Goal: Information Seeking & Learning: Check status

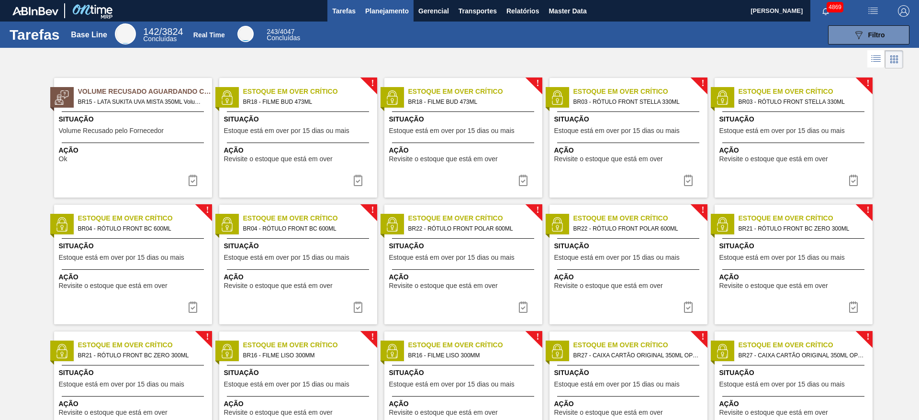
click at [385, 11] on span "Planejamento" at bounding box center [387, 10] width 44 height 11
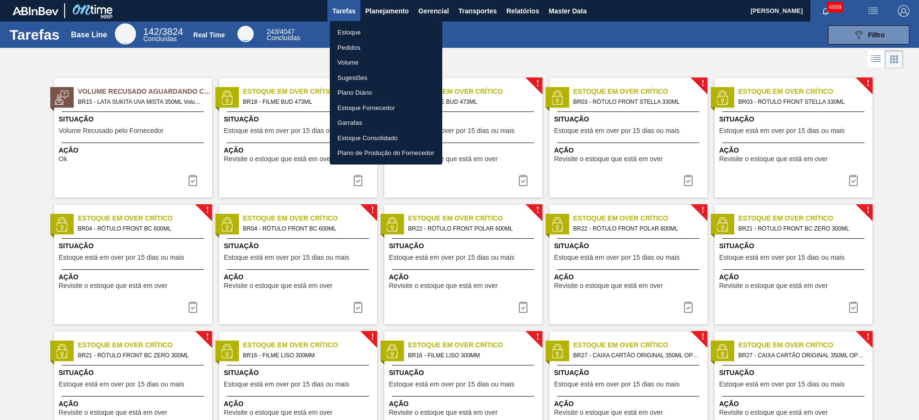
click at [399, 31] on li "Estoque" at bounding box center [386, 32] width 112 height 15
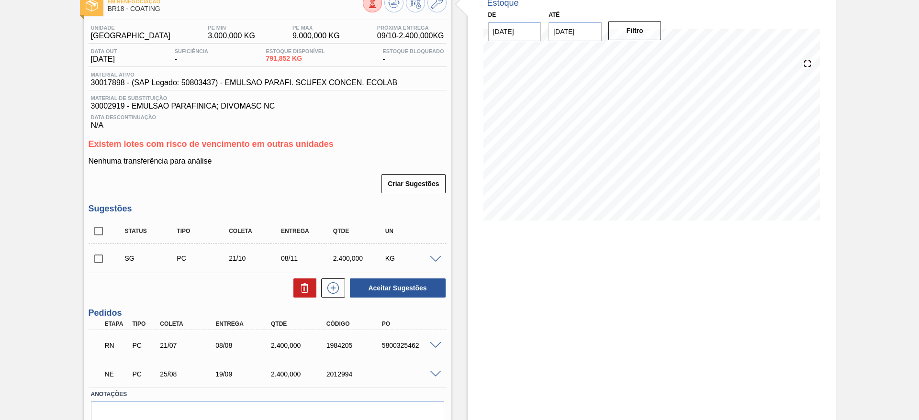
scroll to position [105, 0]
